Goal: Contribute content: Add original content to the website for others to see

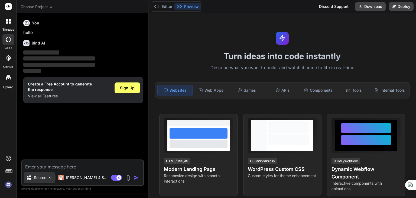
click at [43, 176] on p "Source" at bounding box center [40, 177] width 12 height 5
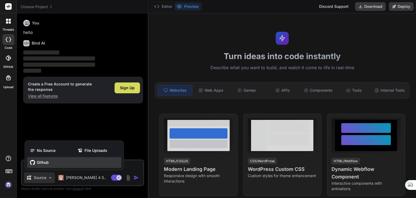
click at [46, 162] on span "Github" at bounding box center [43, 162] width 12 height 5
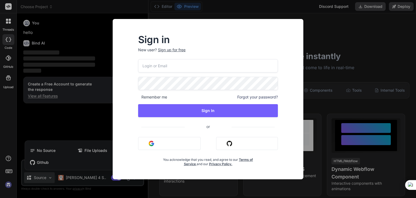
click at [232, 143] on button "Sign in with Github" at bounding box center [247, 143] width 62 height 13
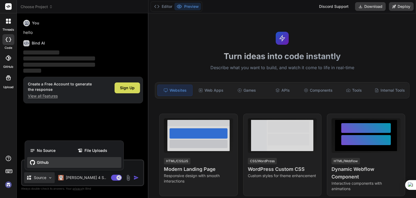
click at [32, 161] on icon at bounding box center [32, 162] width 5 height 5
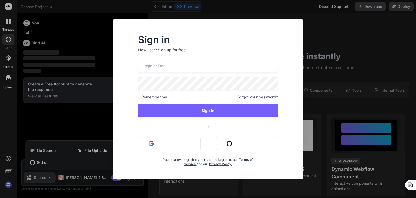
click at [235, 146] on button "Sign in with Github" at bounding box center [247, 143] width 62 height 13
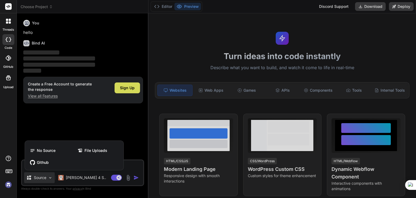
click at [26, 21] on div at bounding box center [208, 99] width 416 height 198
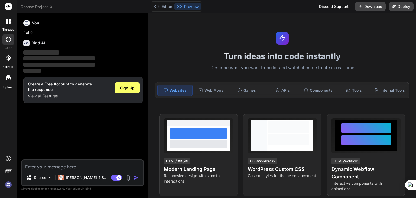
click at [26, 21] on icon at bounding box center [26, 23] width 5 height 5
click at [24, 33] on p "hello" at bounding box center [83, 33] width 120 height 6
click at [7, 185] on img at bounding box center [8, 184] width 9 height 9
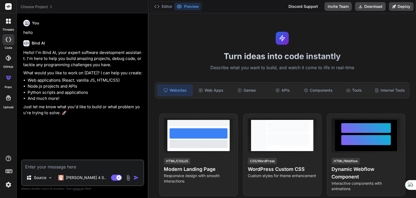
click at [128, 176] on img at bounding box center [128, 177] width 6 height 6
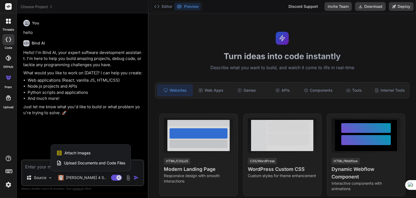
click at [73, 134] on div at bounding box center [208, 99] width 416 height 198
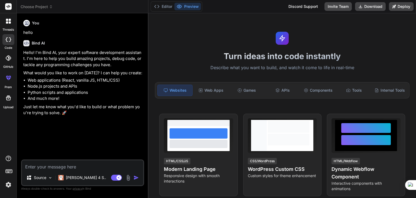
click at [10, 62] on div at bounding box center [8, 58] width 12 height 12
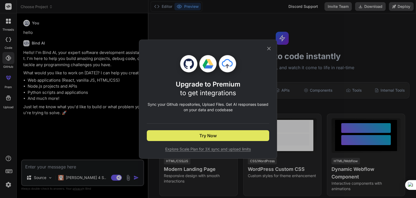
click at [212, 134] on span "Try Now" at bounding box center [207, 135] width 17 height 7
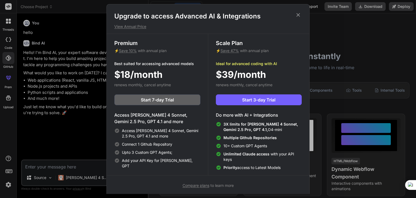
click at [298, 12] on icon at bounding box center [298, 15] width 6 height 6
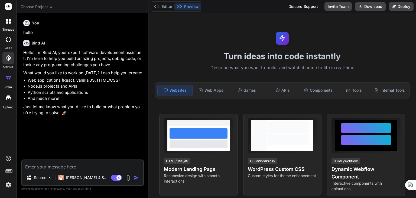
click at [11, 24] on div at bounding box center [8, 20] width 11 height 11
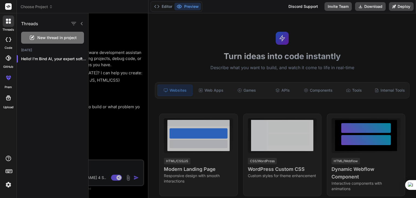
click at [10, 103] on div at bounding box center [8, 97] width 13 height 13
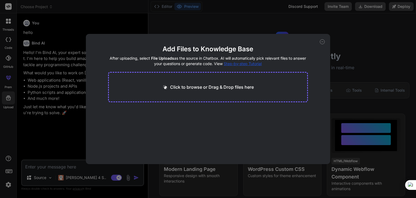
click at [374, 46] on div "Add Files to Knowledge Base After uploading, select File Uploads as the source …" at bounding box center [208, 99] width 416 height 198
type textarea "x"
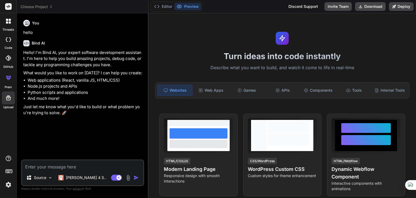
click at [64, 168] on textarea at bounding box center [82, 165] width 121 height 10
type textarea "i"
type textarea "x"
type textarea "iv"
type textarea "x"
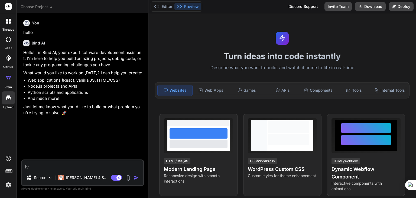
type textarea "iv"
type textarea "x"
type textarea "iv"
type textarea "x"
type textarea "ive"
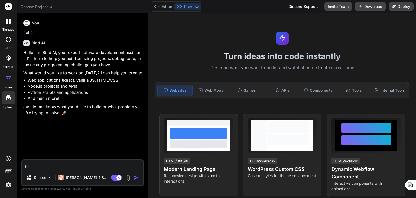
type textarea "x"
type textarea "ive"
type textarea "x"
type textarea "ive m"
type textarea "x"
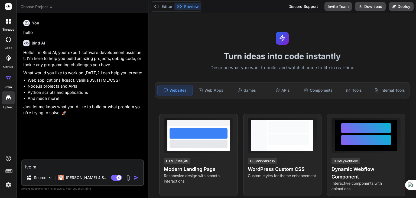
type textarea "ive my"
type textarea "x"
type textarea "ive my"
type textarea "x"
type textarea "ive my p"
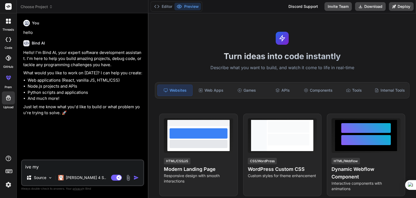
type textarea "x"
type textarea "ive my pr"
type textarea "x"
type textarea "ive my pro"
type textarea "x"
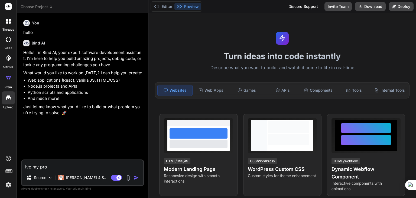
type textarea "ive my proj"
type textarea "x"
type textarea "ive my proje"
type textarea "x"
type textarea "ive my projec"
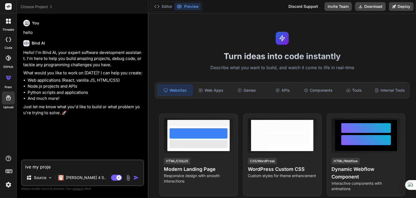
type textarea "x"
type textarea "ive my project"
type textarea "x"
type textarea "ive my project"
type textarea "x"
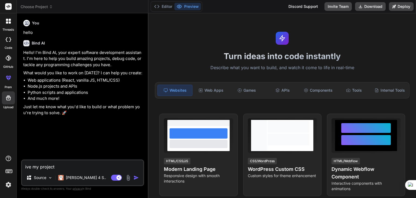
type textarea "ive my project i"
type textarea "x"
type textarea "ive my project in"
type textarea "x"
type textarea "ive my project in"
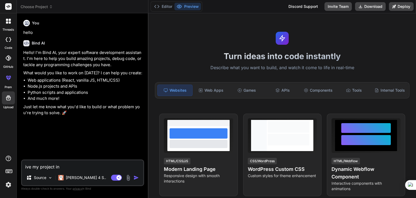
type textarea "x"
type textarea "ive my project in g"
type textarea "x"
type textarea "ive my project in gi"
type textarea "x"
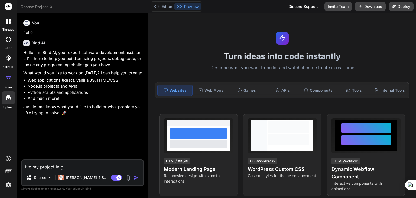
type textarea "ive my project in git"
type textarea "x"
type textarea "ive my project in gith"
type textarea "x"
type textarea "ive my project in githu"
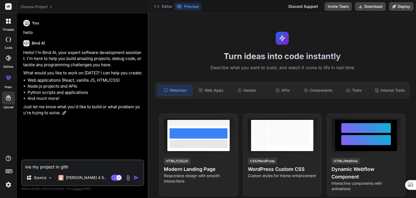
type textarea "x"
type textarea "ive my project in github"
type textarea "x"
type textarea "ive my project in github"
type textarea "x"
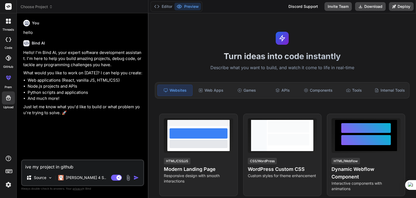
type textarea "ive my project in github c"
type textarea "x"
type textarea "ive my project in github co"
type textarea "x"
type textarea "ive my project in github c"
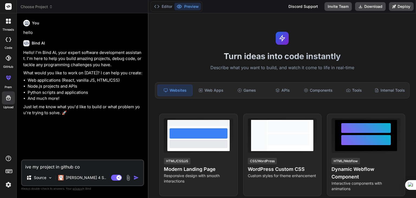
type textarea "x"
type textarea "ive my project in github"
type textarea "x"
type textarea "ive my project in github h"
type textarea "x"
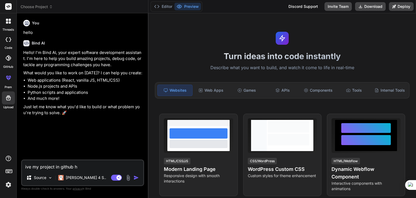
type textarea "ive my project in github ho"
type textarea "x"
type textarea "ive my project in github how"
type textarea "x"
type textarea "ive my project in github how"
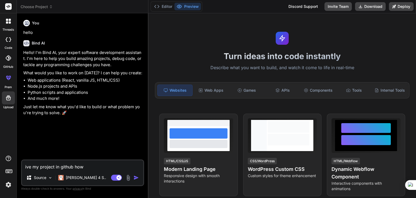
type textarea "x"
type textarea "ive my project in github how c"
type textarea "x"
type textarea "ive my project in github how ca"
type textarea "x"
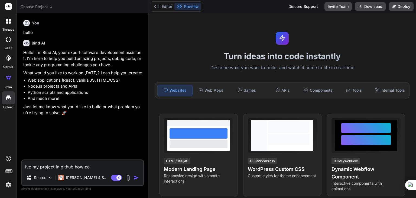
type textarea "ive my project in github how can"
type textarea "x"
type textarea "ive my project in github how can"
type textarea "x"
type textarea "ive my project in github how can i"
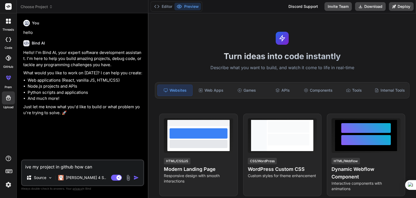
type textarea "x"
type textarea "ive my project in github how can i"
type textarea "x"
type textarea "ive my project in github how can i g"
type textarea "x"
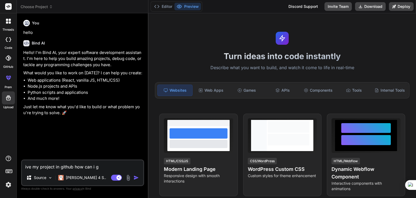
type textarea "ive my project in github how can i ge"
type textarea "x"
type textarea "ive my project in github how can i get"
type textarea "x"
type textarea "ive my project in github how can i get"
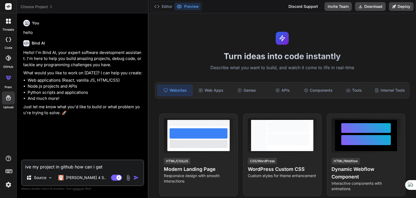
type textarea "x"
type textarea "ive my project in github how can i get t"
type textarea "x"
type textarea "ive my project in github how can i get th"
type textarea "x"
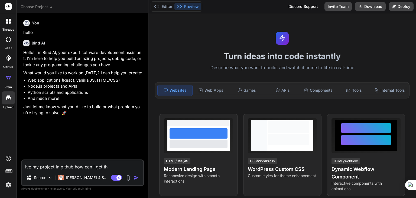
type textarea "ive my project in github how can i get tha"
type textarea "x"
type textarea "ive my project in github how can i get that"
type textarea "x"
type textarea "ive my project in github how can i get that"
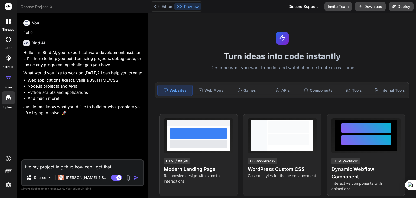
type textarea "x"
type textarea "ive my project in github how can i get that h"
type textarea "x"
type textarea "ive my project in github how can i get that he"
type textarea "x"
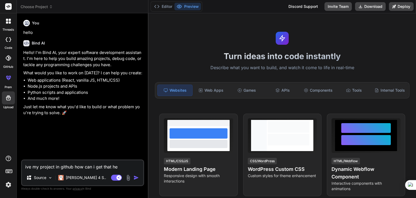
type textarea "ive my project in github how can i get that her"
type textarea "x"
type textarea "ive my project in github how can i get that here"
type textarea "x"
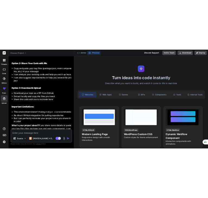
scroll to position [206, 0]
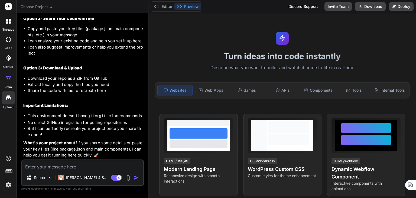
click at [52, 167] on textarea at bounding box center [82, 165] width 121 height 10
click at [44, 164] on textarea at bounding box center [82, 165] width 121 height 10
click at [46, 178] on p "Source" at bounding box center [40, 177] width 12 height 5
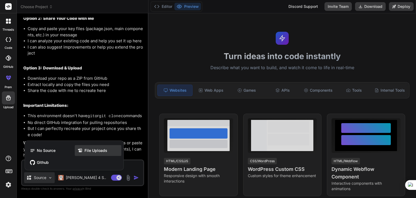
click at [93, 152] on span "File Uploads" at bounding box center [96, 150] width 23 height 5
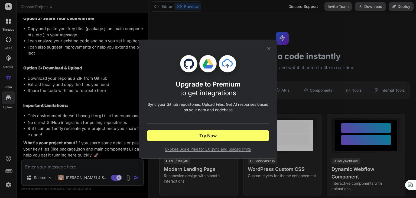
click at [270, 50] on icon at bounding box center [269, 49] width 6 height 6
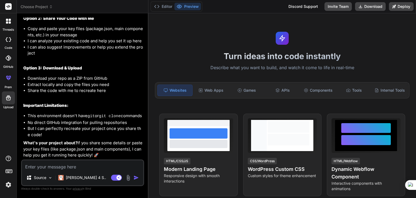
click at [130, 177] on img at bounding box center [128, 177] width 6 height 6
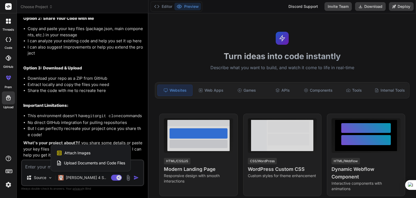
click at [101, 161] on span "Upload Documents and Code Files" at bounding box center [94, 162] width 61 height 5
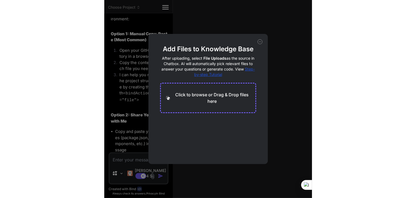
scroll to position [312, 0]
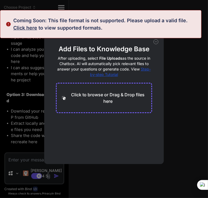
click at [27, 57] on div "Add Files to Knowledge Base After uploading, select File Uploads as the source …" at bounding box center [104, 99] width 208 height 198
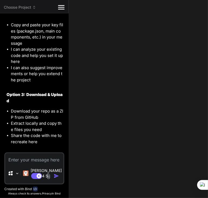
type textarea "x"
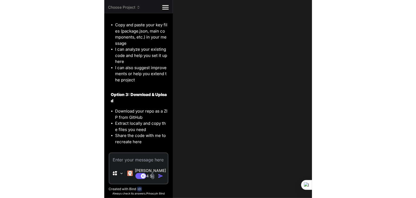
scroll to position [206, 0]
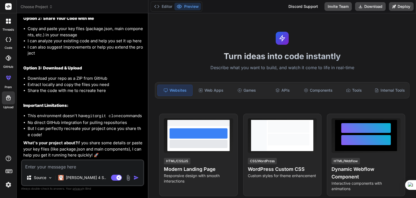
click at [65, 169] on textarea at bounding box center [82, 165] width 121 height 10
type textarea "t"
type textarea "x"
type textarea "th"
type textarea "x"
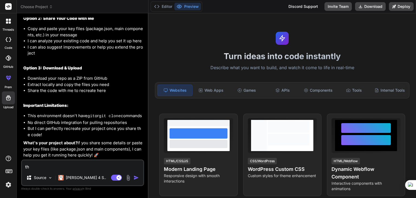
type textarea "thi"
type textarea "x"
type textarea "this"
type textarea "x"
type textarea "this"
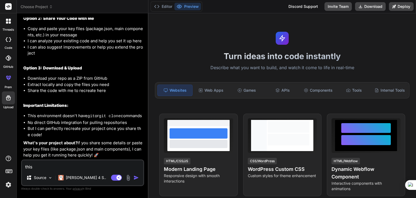
type textarea "x"
type textarea "this w"
type textarea "x"
type textarea "this wa"
type textarea "x"
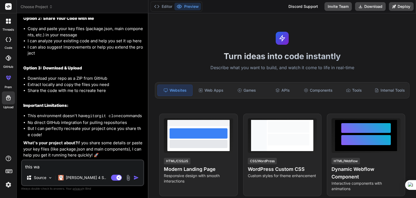
type textarea "this was"
type textarea "x"
type textarea "this was"
type textarea "x"
type textarea "this was m"
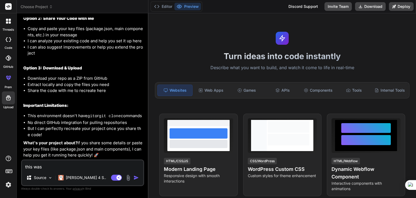
type textarea "x"
type textarea "this was my"
type textarea "x"
type textarea "this was my"
type textarea "x"
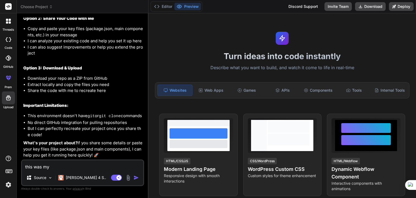
type textarea "this was my r"
type textarea "x"
type textarea "this was my re"
type textarea "x"
type textarea "this was my rep"
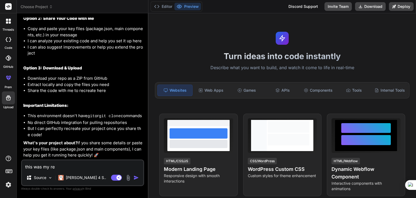
type textarea "x"
type textarea "this was my repo"
type textarea "x"
type textarea "this was my repos"
type textarea "x"
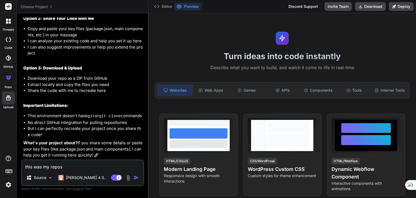
type textarea "this was my reposi"
type textarea "x"
type textarea "this was my reposit"
type textarea "x"
type textarea "this was my reposito"
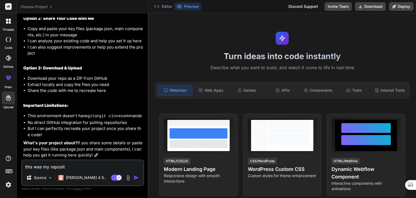
type textarea "x"
type textarea "this was my repositor"
type textarea "x"
type textarea "this was my repository"
type textarea "x"
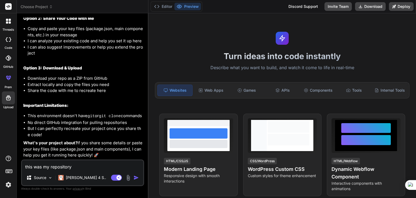
type textarea "this was my repository"
type textarea "x"
type textarea "this was my repository u"
type textarea "x"
type textarea "this was my repository ur"
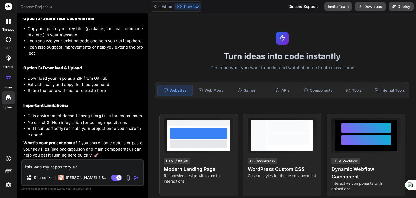
type textarea "x"
type textarea "this was my repository url"
type textarea "x"
type textarea "this was my repository url"
type textarea "x"
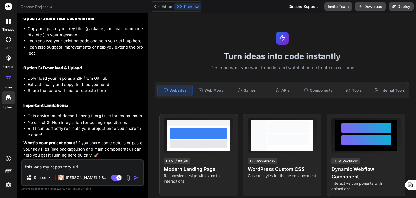
paste textarea "[URL][DOMAIN_NAME]"
type textarea "this was my repository url [URL][DOMAIN_NAME]"
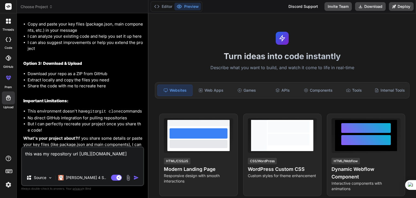
type textarea "x"
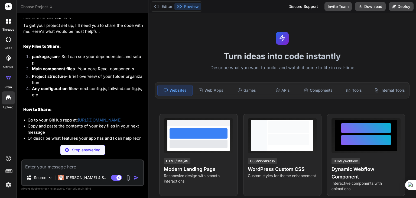
scroll to position [391, 0]
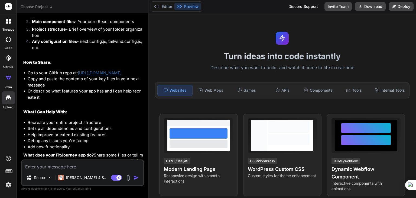
type textarea "x"
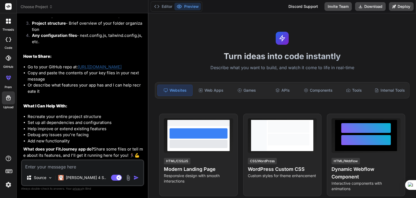
click at [44, 162] on textarea at bounding box center [82, 165] width 121 height 10
paste textarea "158844cb2c43ff9c6a66a230328704b06736aaef"
type textarea "158844cb2c43ff9c6a66a230328704b06736aaef"
type textarea "x"
type textarea "158844cb2c43ff9c6a66a230328704b06736aaef"
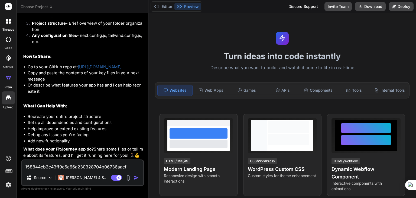
type textarea "x"
type textarea "158844cb2c43ff9c6a66a230328704b06736aaef s"
type textarea "x"
type textarea "158844cb2c43ff9c6a66a230328704b06736aaef se"
type textarea "x"
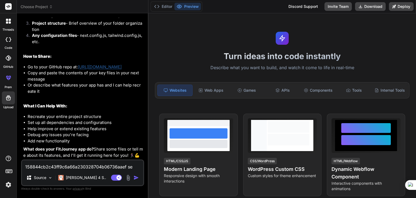
type textarea "158844cb2c43ff9c6a66a230328704b06736aaef see"
type textarea "x"
type textarea "158844cb2c43ff9c6a66a230328704b06736aaef see"
type textarea "x"
type textarea "158844cb2c43ff9c6a66a230328704b06736aaef see t"
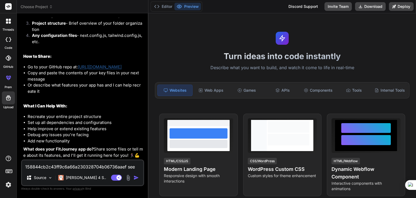
type textarea "x"
type textarea "158844cb2c43ff9c6a66a230328704b06736aaef see th"
type textarea "x"
type textarea "158844cb2c43ff9c6a66a230328704b06736aaef see thi"
type textarea "x"
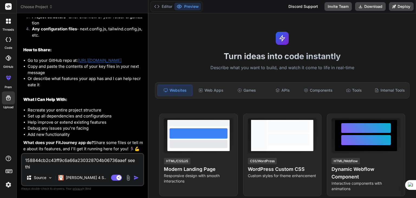
type textarea "158844cb2c43ff9c6a66a230328704b06736aaef see this"
type textarea "x"
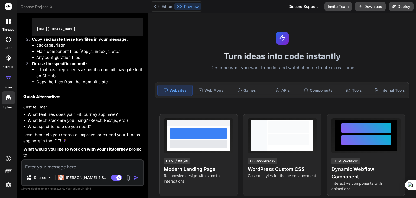
scroll to position [711, 0]
click at [67, 166] on textarea at bounding box center [82, 165] width 121 height 10
click at [9, 188] on img at bounding box center [8, 184] width 9 height 9
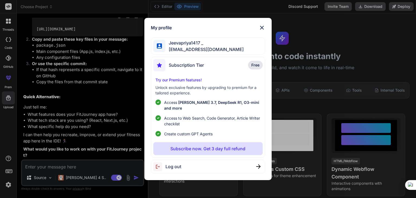
click at [227, 73] on div "Subscription Tier Free" at bounding box center [207, 66] width 109 height 14
click at [215, 160] on div "Log out" at bounding box center [208, 167] width 114 height 14
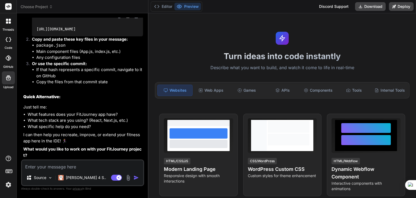
type textarea "x"
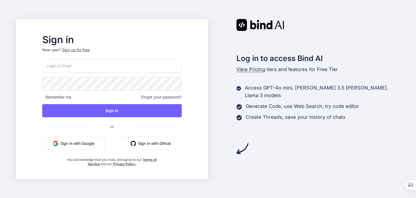
click at [151, 145] on button "Sign in with Github" at bounding box center [151, 143] width 62 height 13
click at [166, 137] on button "Sign in with Github" at bounding box center [151, 143] width 62 height 13
